Goal: Information Seeking & Learning: Learn about a topic

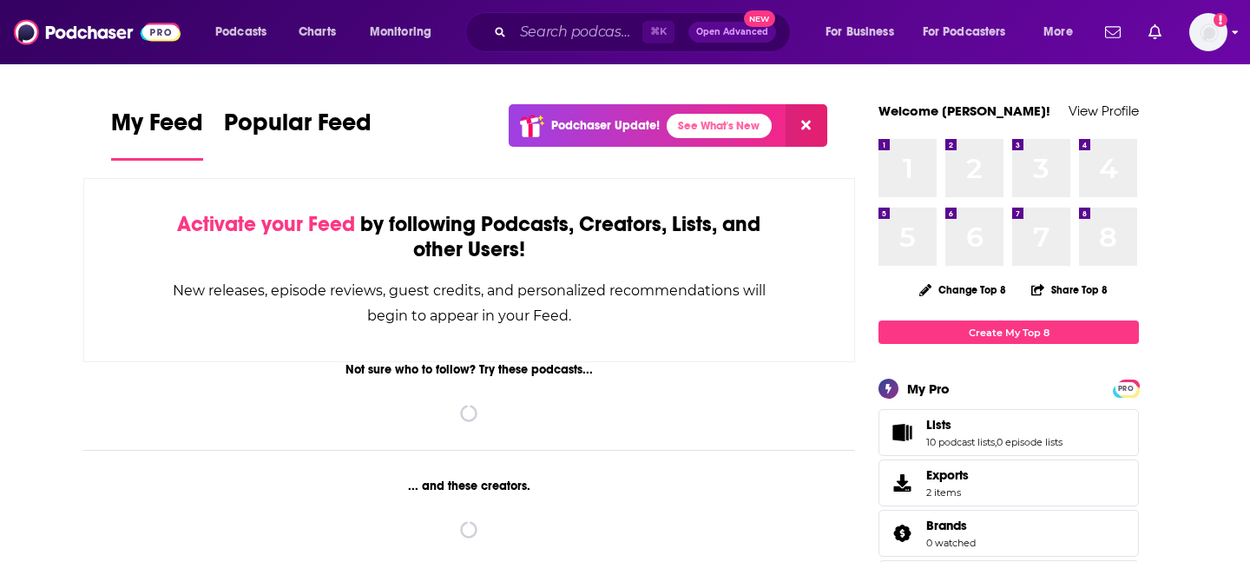
scroll to position [3, 0]
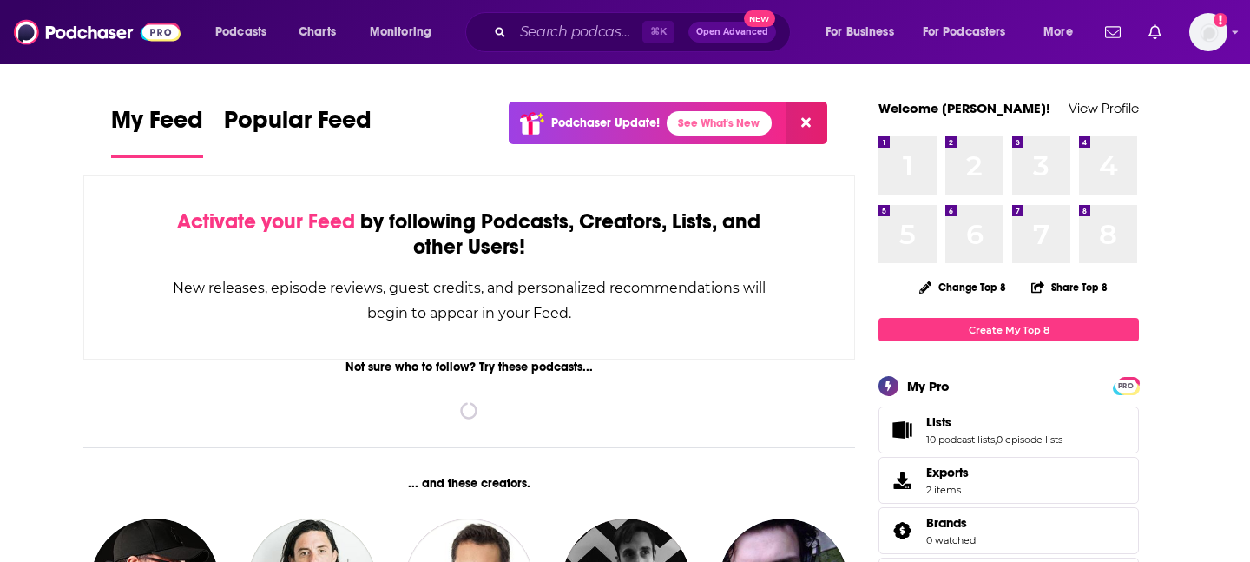
click at [513, 17] on div "⌘ K Open Advanced New" at bounding box center [628, 32] width 326 height 40
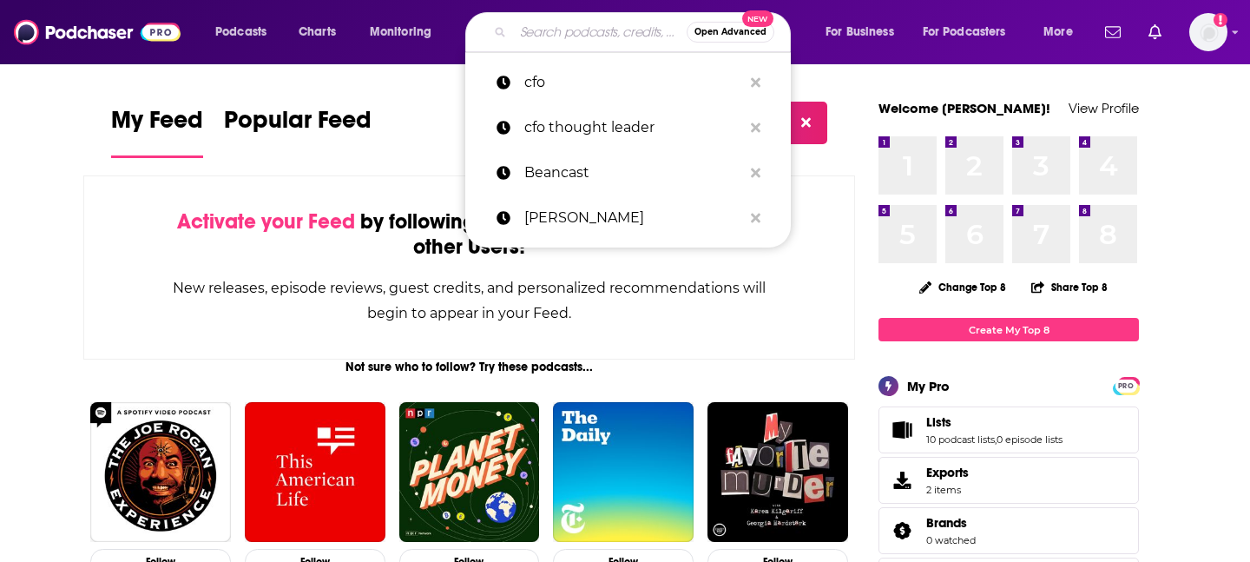
click at [513, 24] on input "Search podcasts, credits, & more..." at bounding box center [600, 32] width 174 height 28
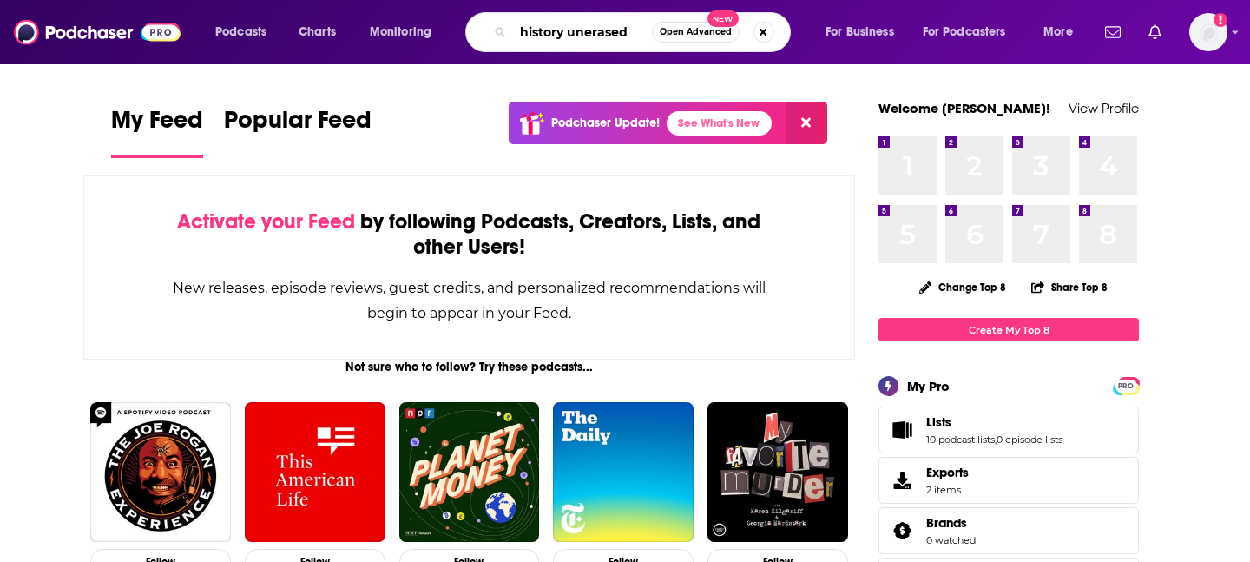
type input "history unerased"
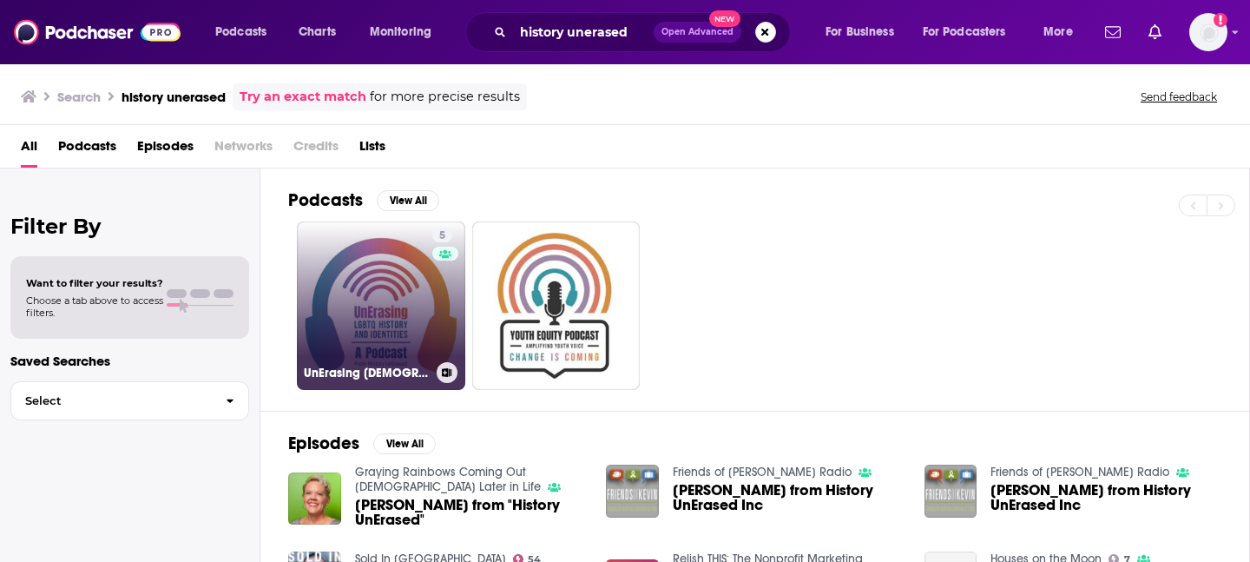
click at [413, 235] on link "5 UnErasing [DEMOGRAPHIC_DATA] History and Identities: A Podcast" at bounding box center [381, 305] width 168 height 168
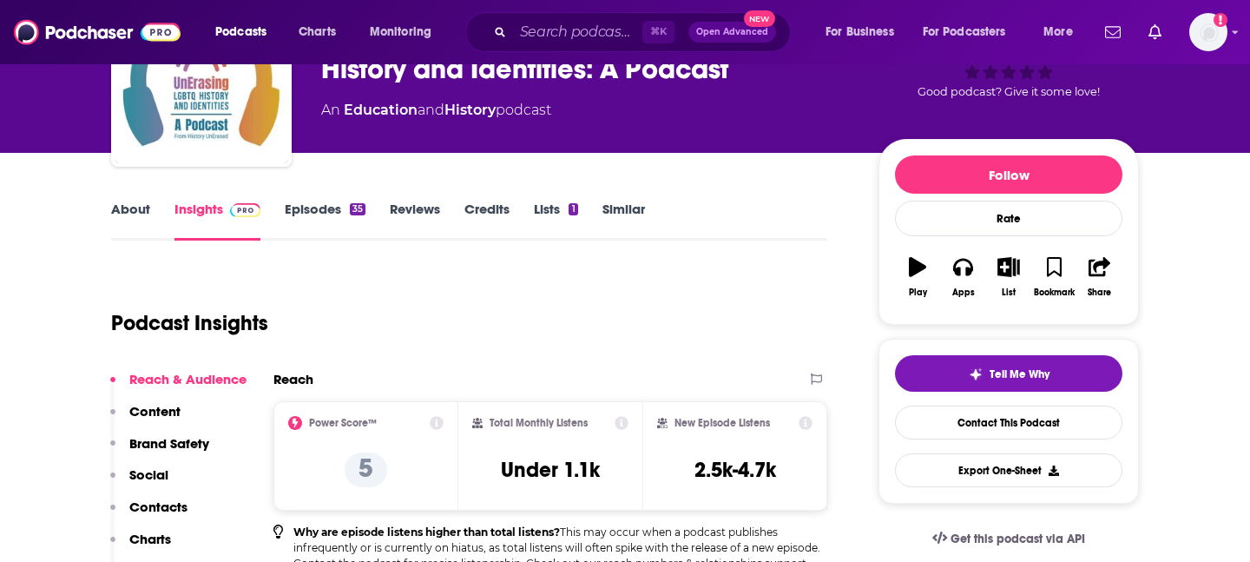
scroll to position [150, 0]
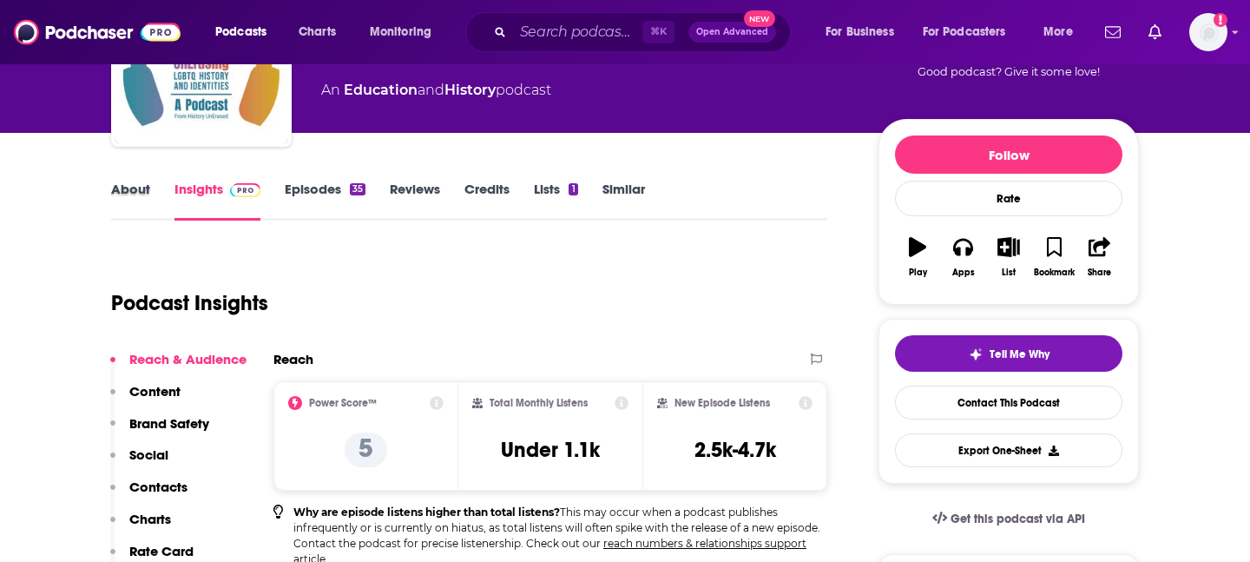
click at [151, 194] on div "About" at bounding box center [142, 201] width 63 height 40
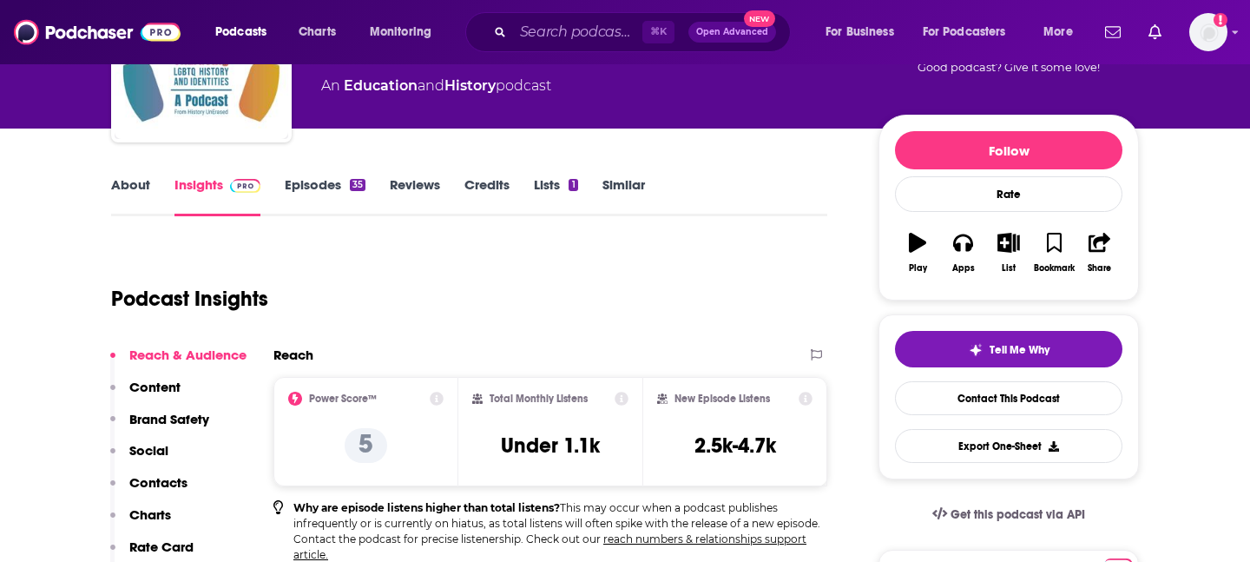
click at [138, 188] on link "About" at bounding box center [130, 196] width 39 height 40
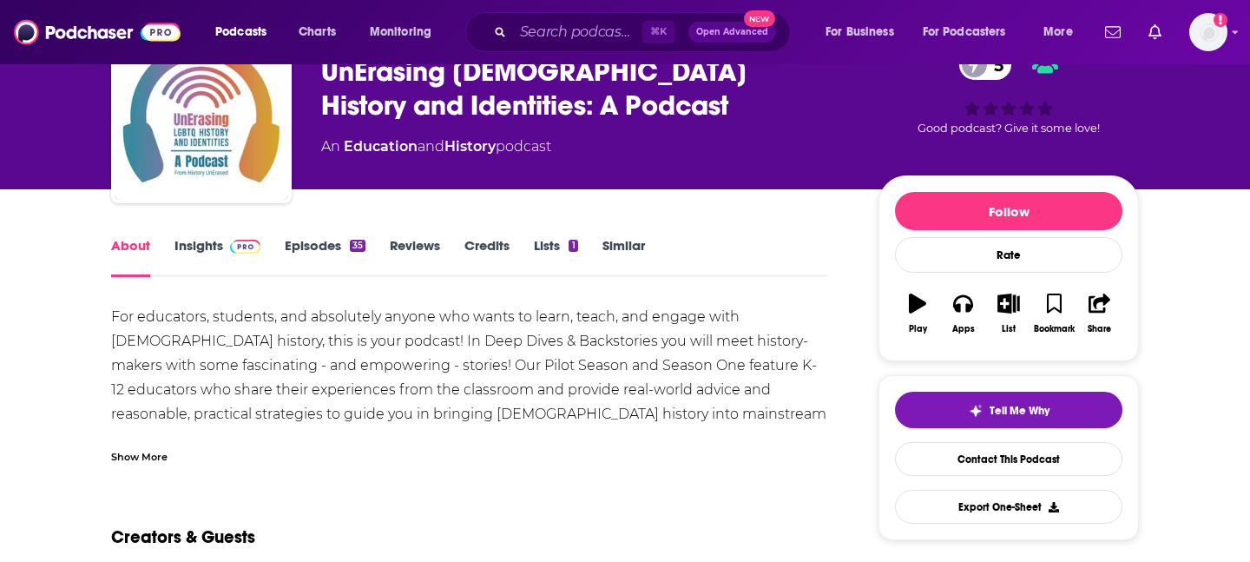
scroll to position [96, 0]
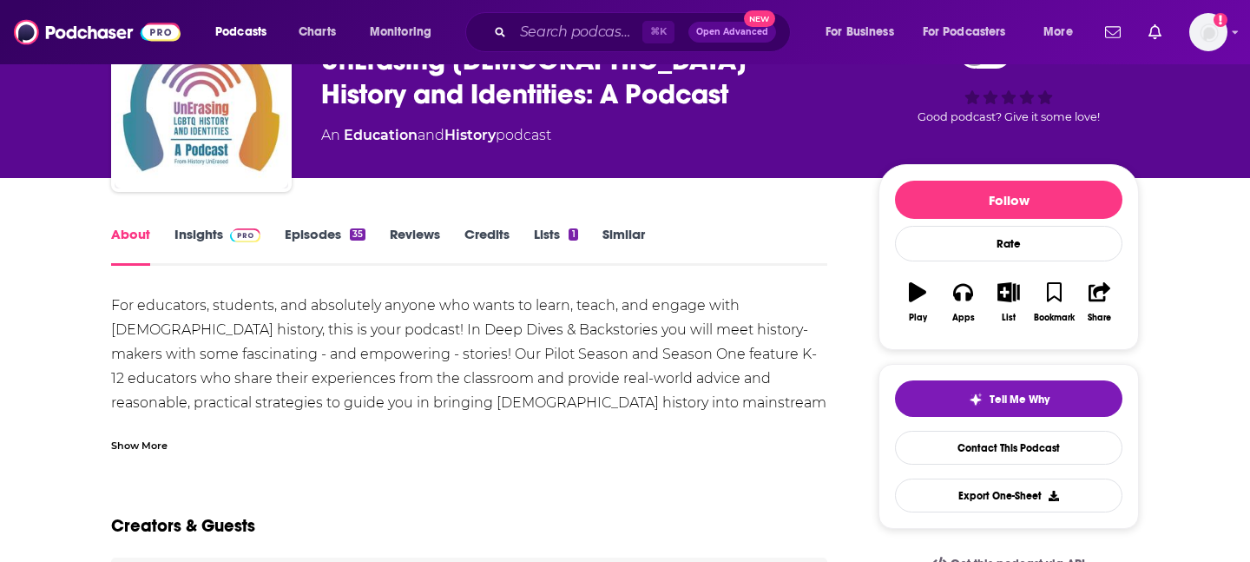
click at [160, 436] on div "Show More" at bounding box center [139, 444] width 56 height 16
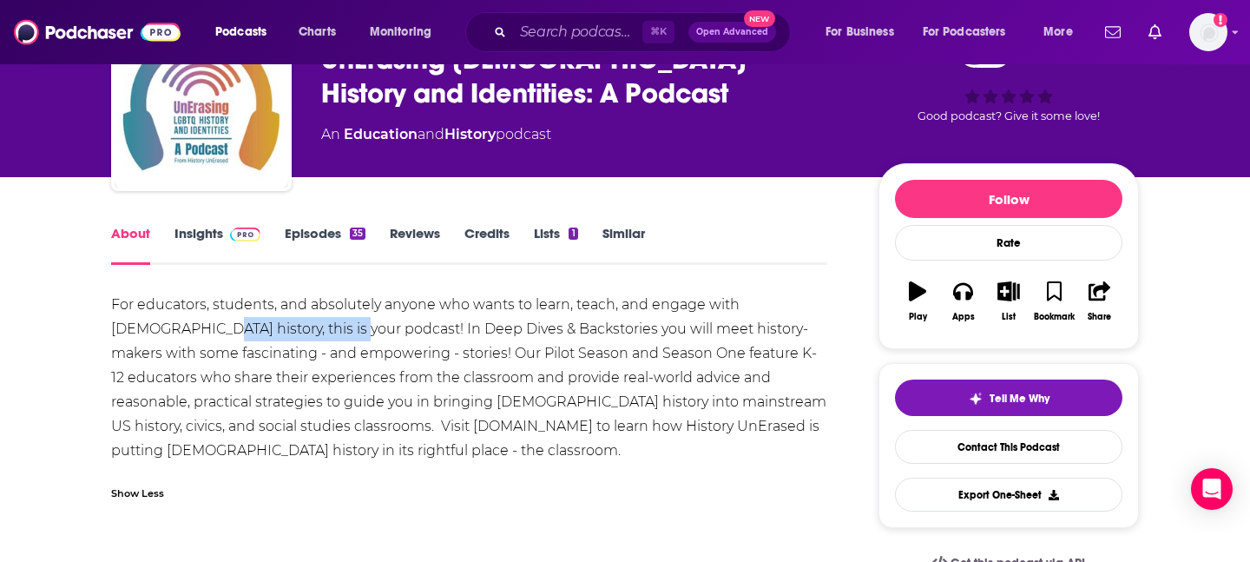
drag, startPoint x: 300, startPoint y: 333, endPoint x: 162, endPoint y: 320, distance: 138.7
click at [162, 320] on div "For educators, students, and absolutely anyone who wants to learn, teach, and e…" at bounding box center [469, 378] width 716 height 170
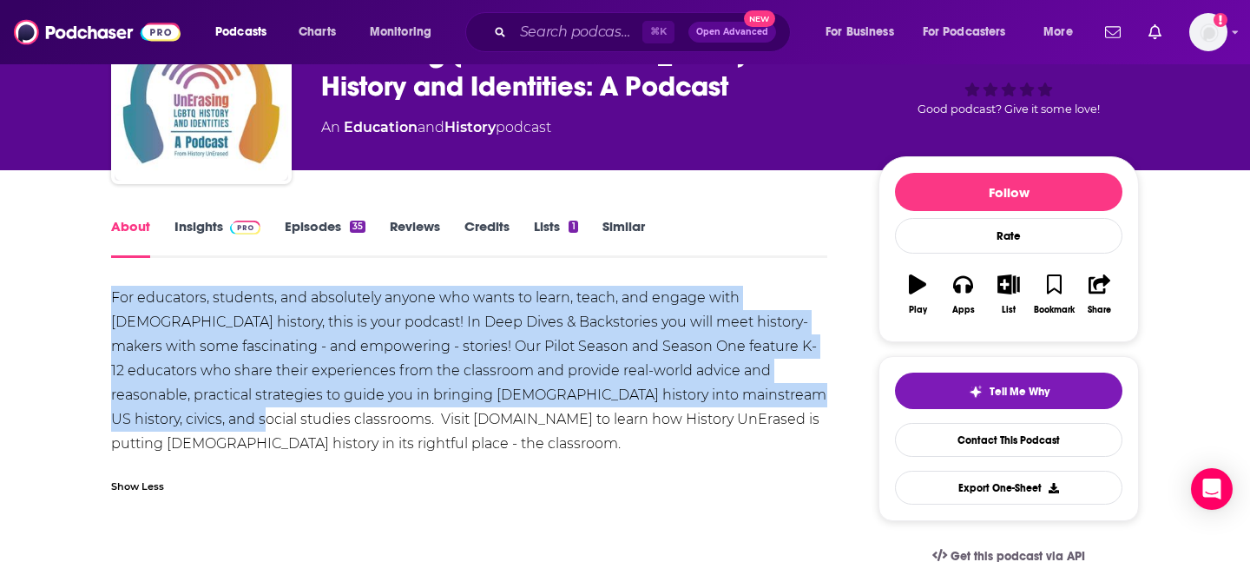
drag, startPoint x: 195, startPoint y: 425, endPoint x: 112, endPoint y: 300, distance: 149.8
click at [112, 300] on div "For educators, students, and absolutely anyone who wants to learn, teach, and e…" at bounding box center [469, 371] width 716 height 170
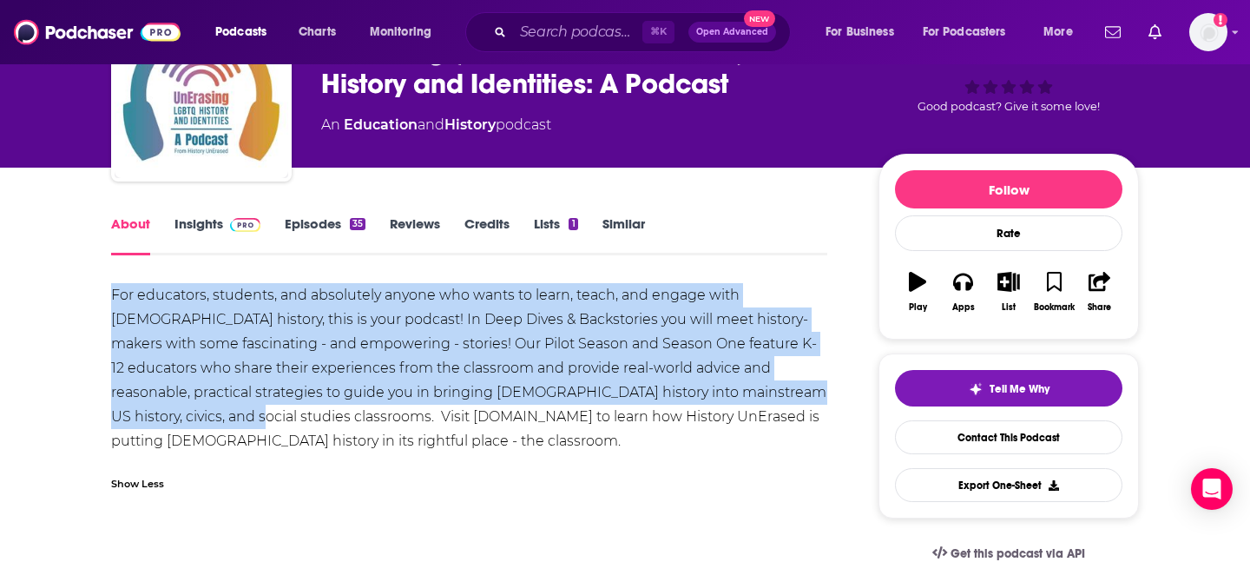
copy div "For educators, students, and absolutely anyone who wants to learn, teach, and e…"
